Goal: Transaction & Acquisition: Purchase product/service

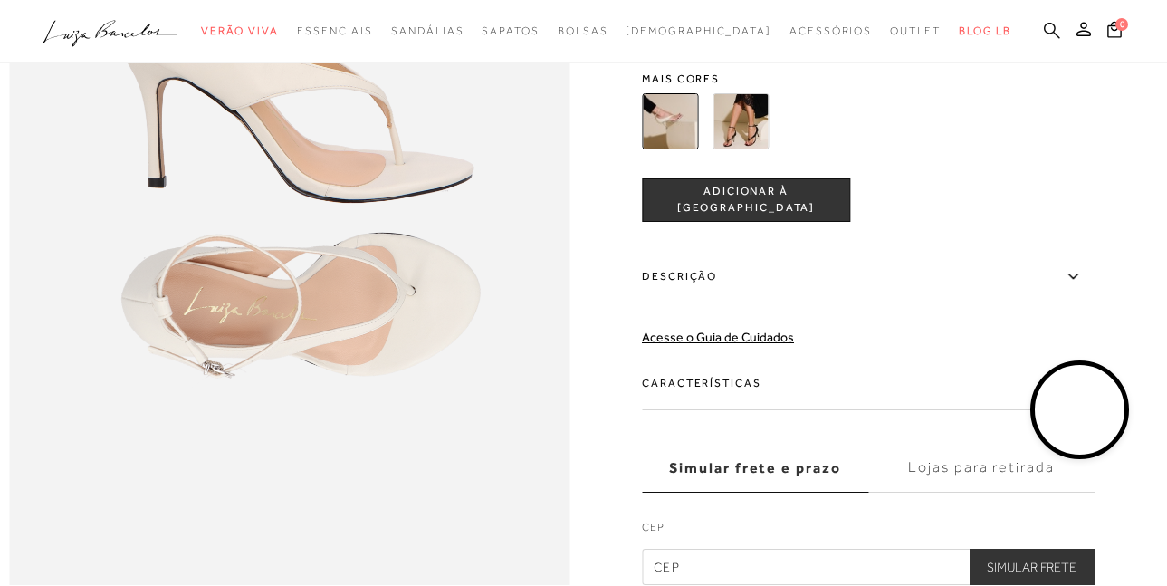
click at [1044, 28] on icon at bounding box center [1052, 30] width 16 height 16
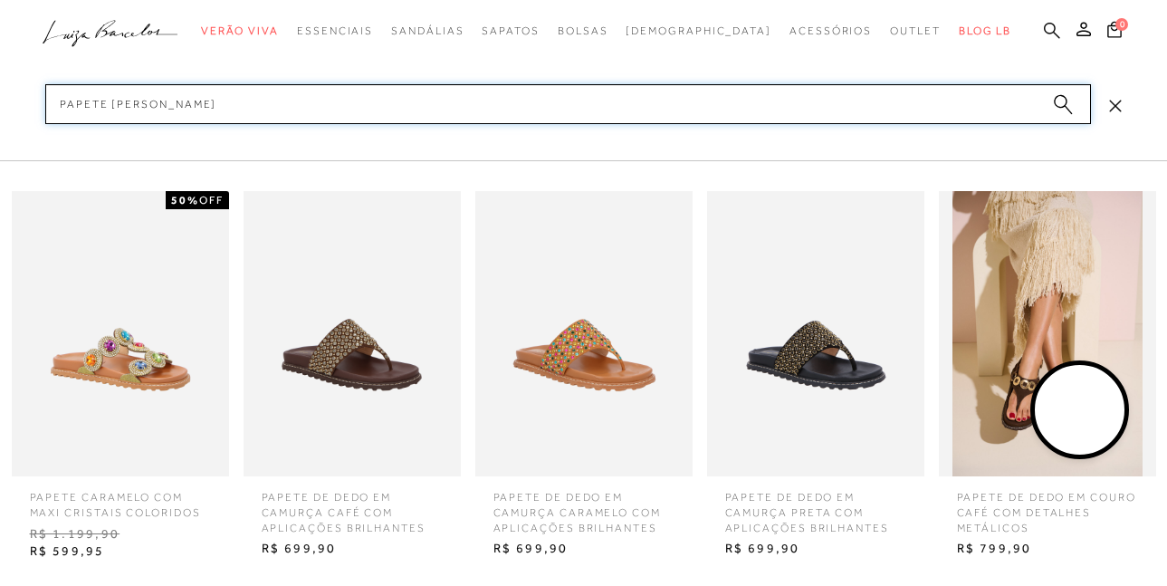
type input "papete [PERSON_NAME]"
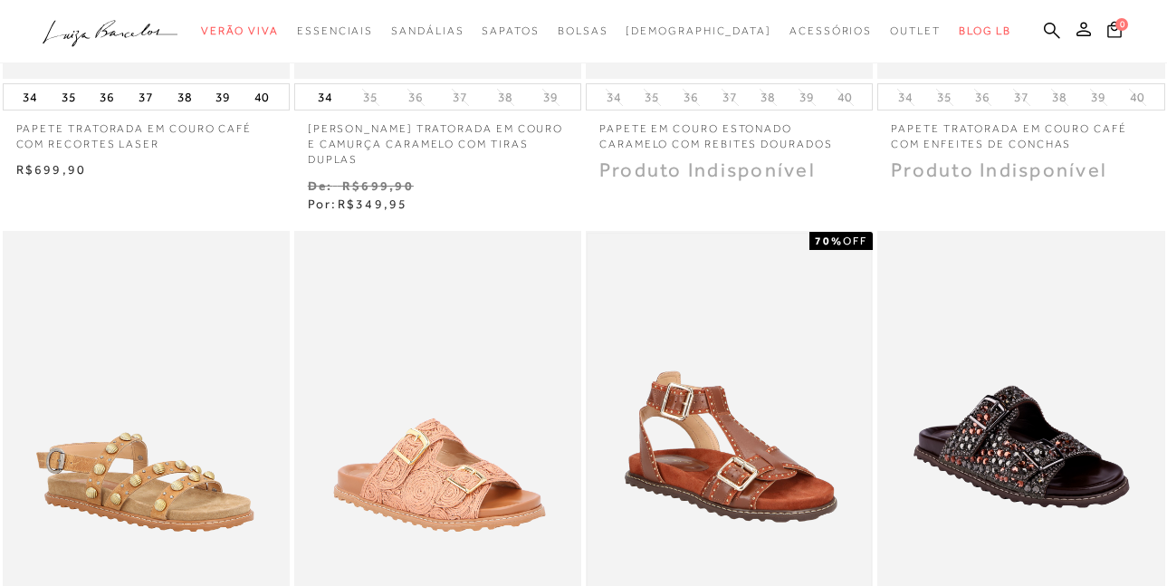
scroll to position [629, 0]
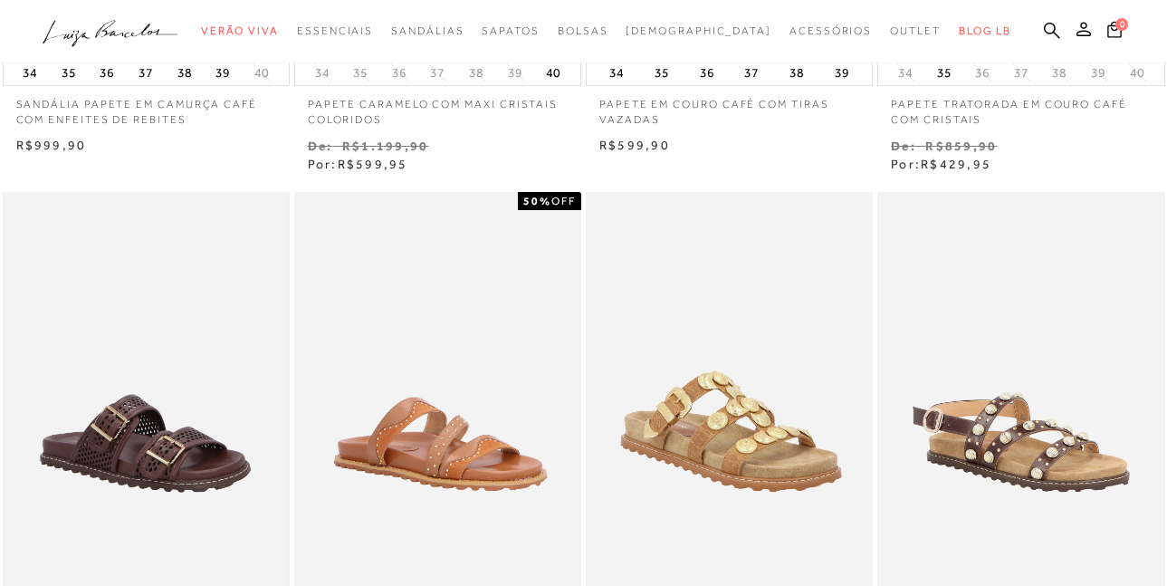
click at [125, 317] on img at bounding box center [146, 407] width 283 height 425
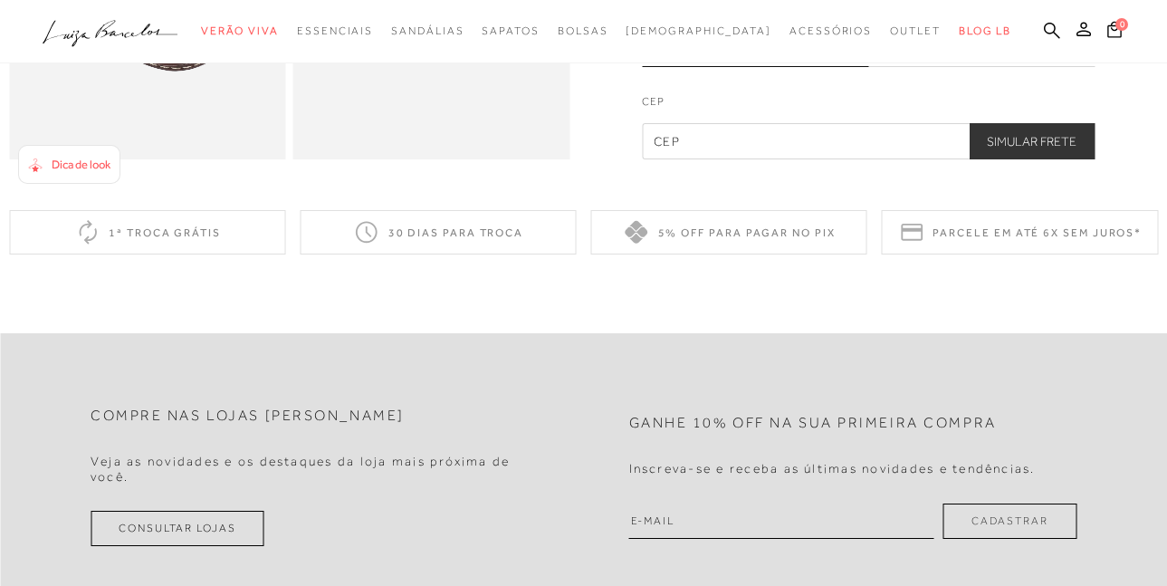
scroll to position [815, 0]
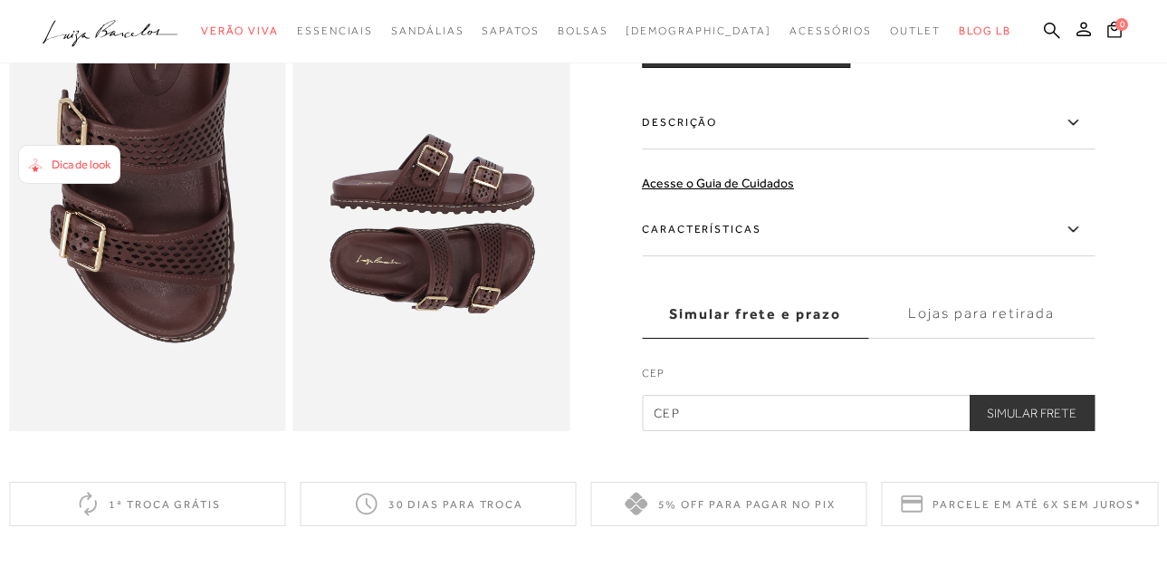
click at [767, 149] on label "Descrição" at bounding box center [868, 123] width 453 height 53
click at [0, 0] on input "Descrição" at bounding box center [0, 0] width 0 height 0
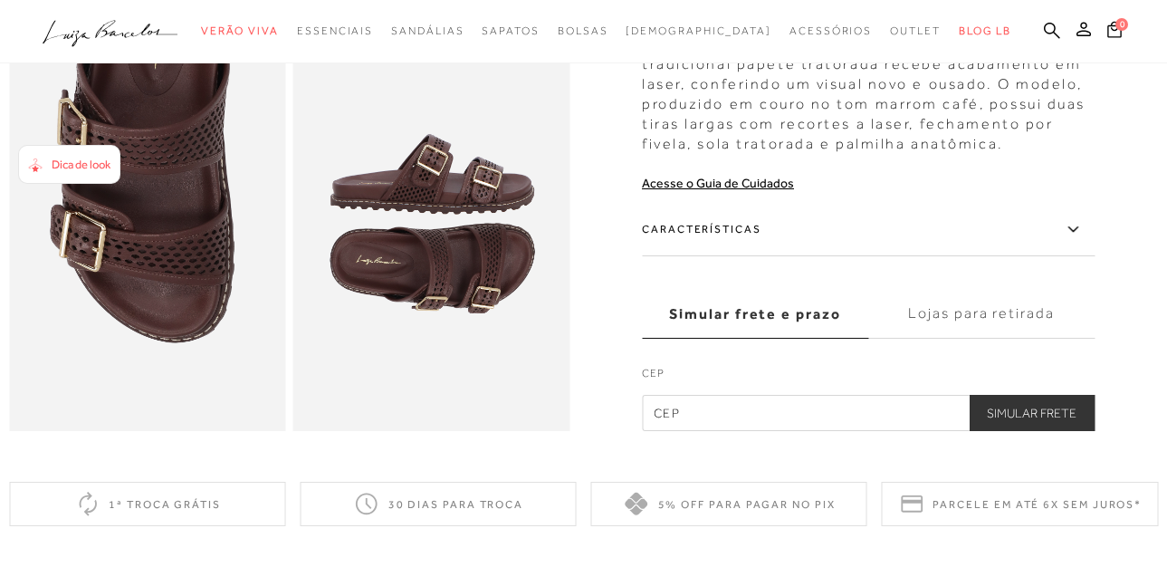
scroll to position [724, 0]
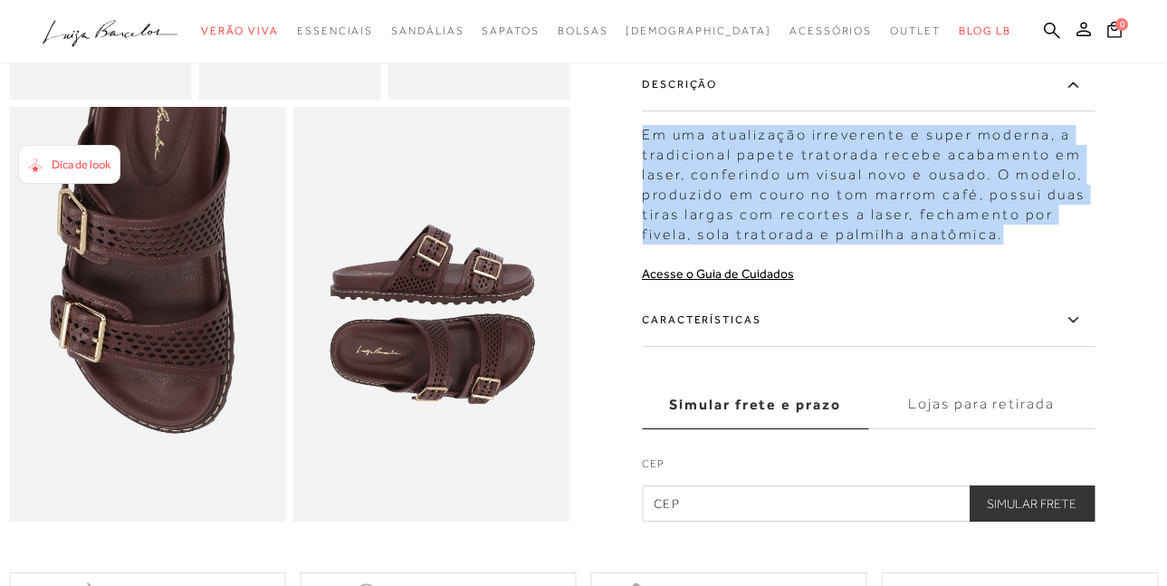
drag, startPoint x: 650, startPoint y: 160, endPoint x: 1062, endPoint y: 263, distance: 424.4
click at [1062, 244] on div "Em uma atualização irreverente e super moderna, a tradicional papete tratorada …" at bounding box center [868, 180] width 453 height 129
copy div "Em uma atualização irreverente e super moderna, a tradicional papete tratorada …"
